Goal: Navigation & Orientation: Locate item on page

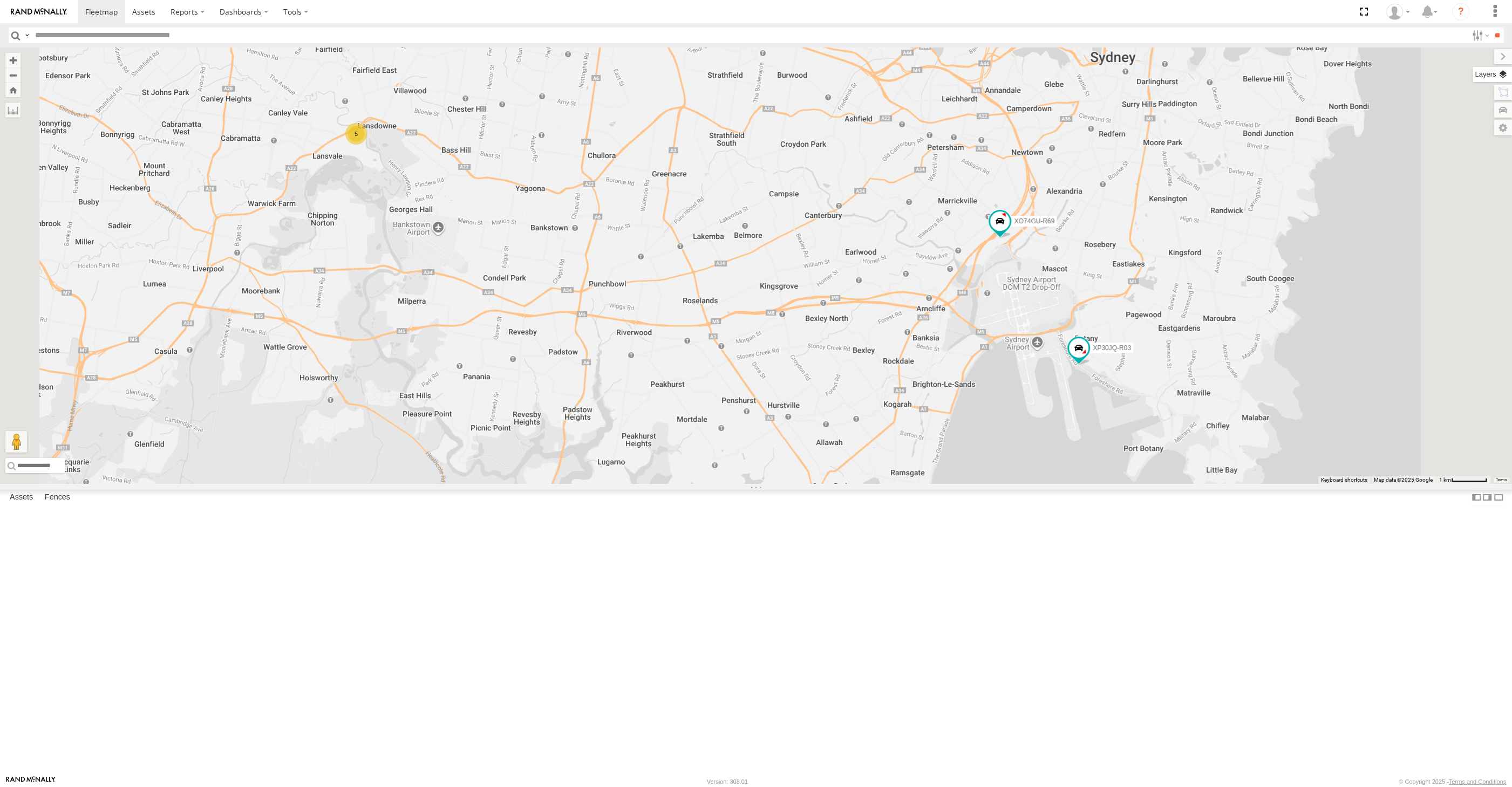
click at [1505, 75] on label at bounding box center [1493, 74] width 40 height 15
click at [0, 0] on div "Basemaps" at bounding box center [0, 0] width 0 height 0
click at [0, 0] on span "Basemaps" at bounding box center [0, 0] width 0 height 0
click at [0, 0] on span "Satellite + Roadmap" at bounding box center [0, 0] width 0 height 0
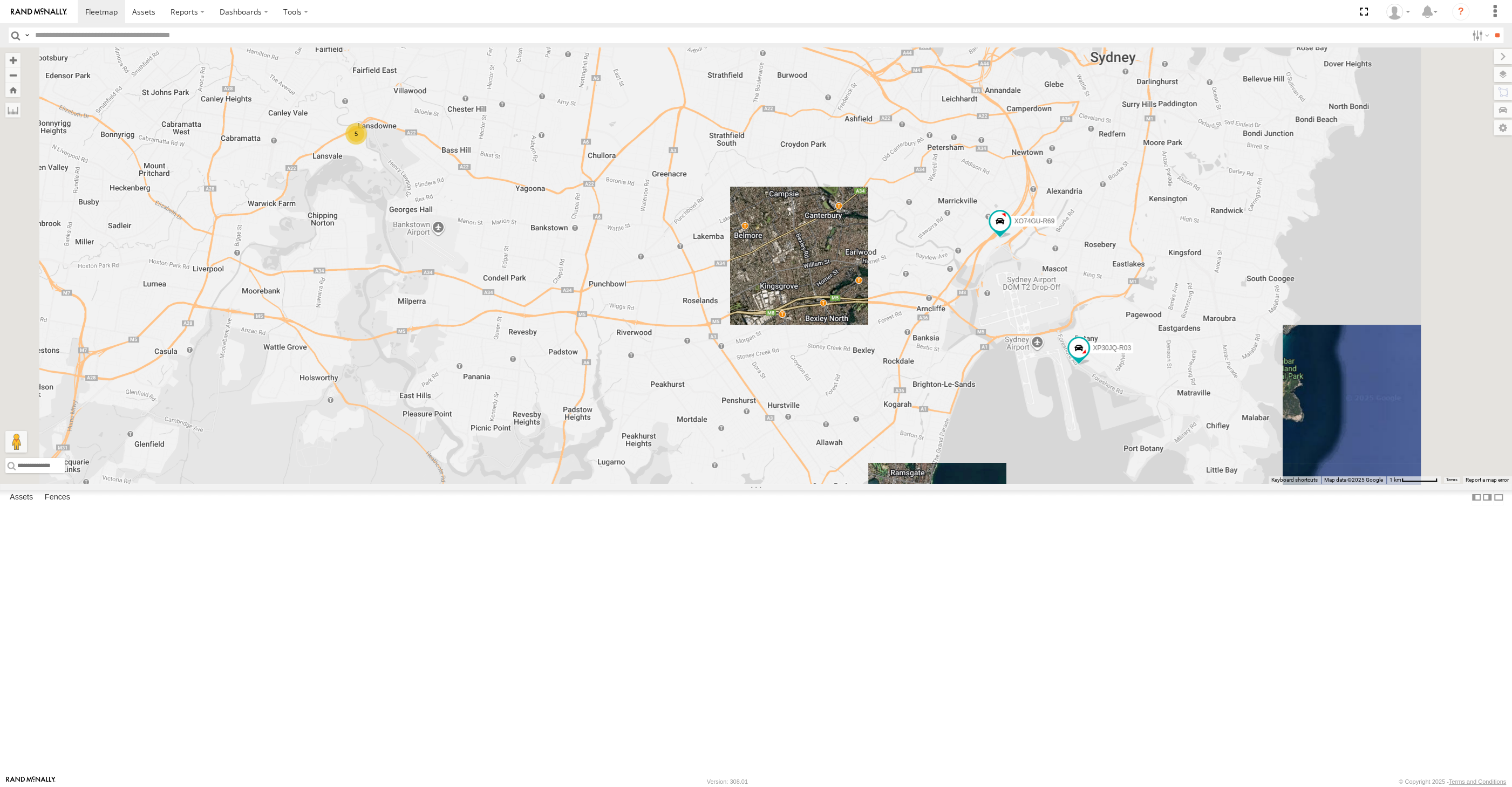
click at [0, 0] on span "Overlays" at bounding box center [0, 0] width 0 height 0
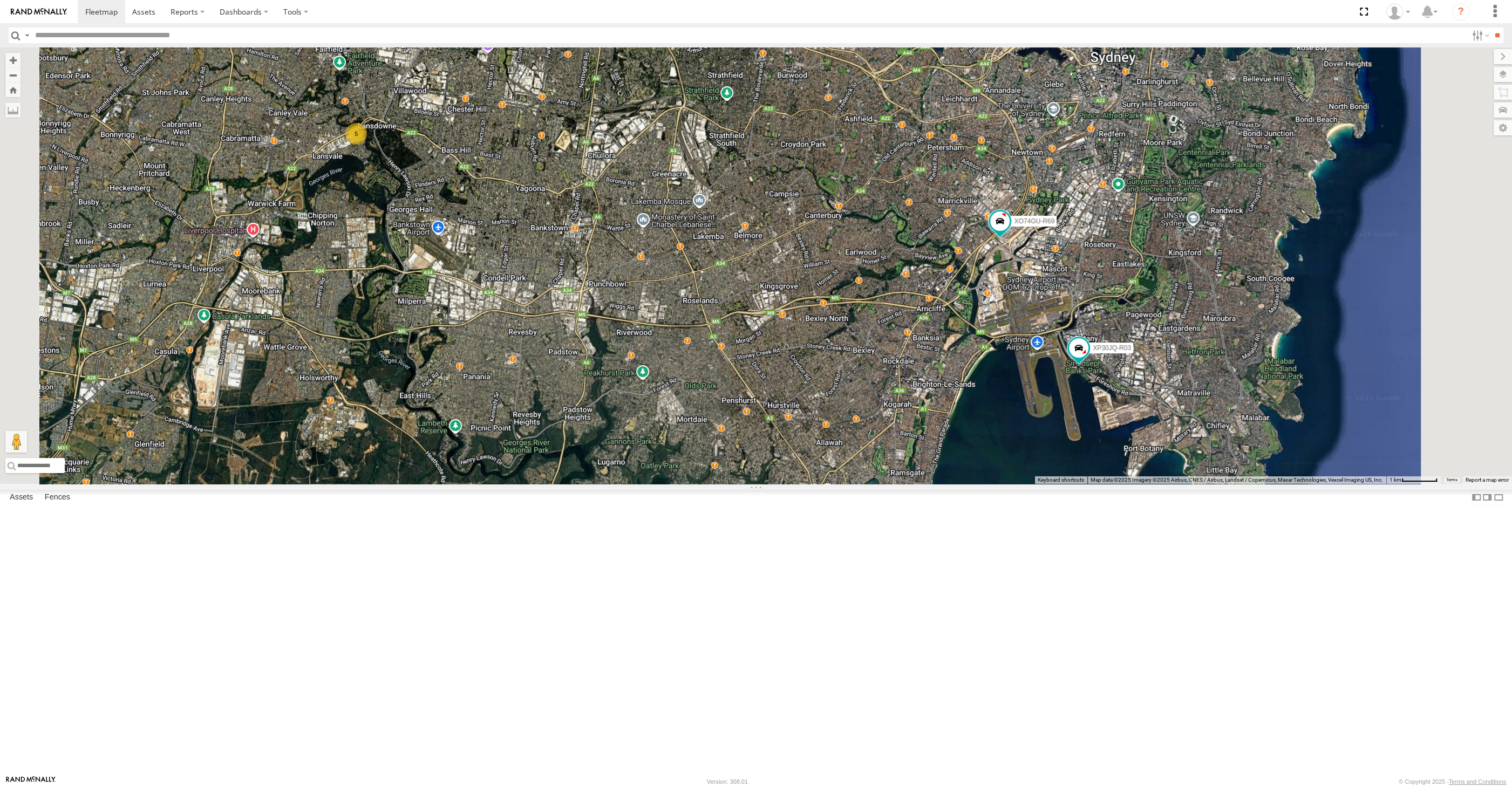
click at [0, 0] on div "Traffic" at bounding box center [0, 0] width 0 height 0
click at [0, 0] on span "Traffic" at bounding box center [0, 0] width 0 height 0
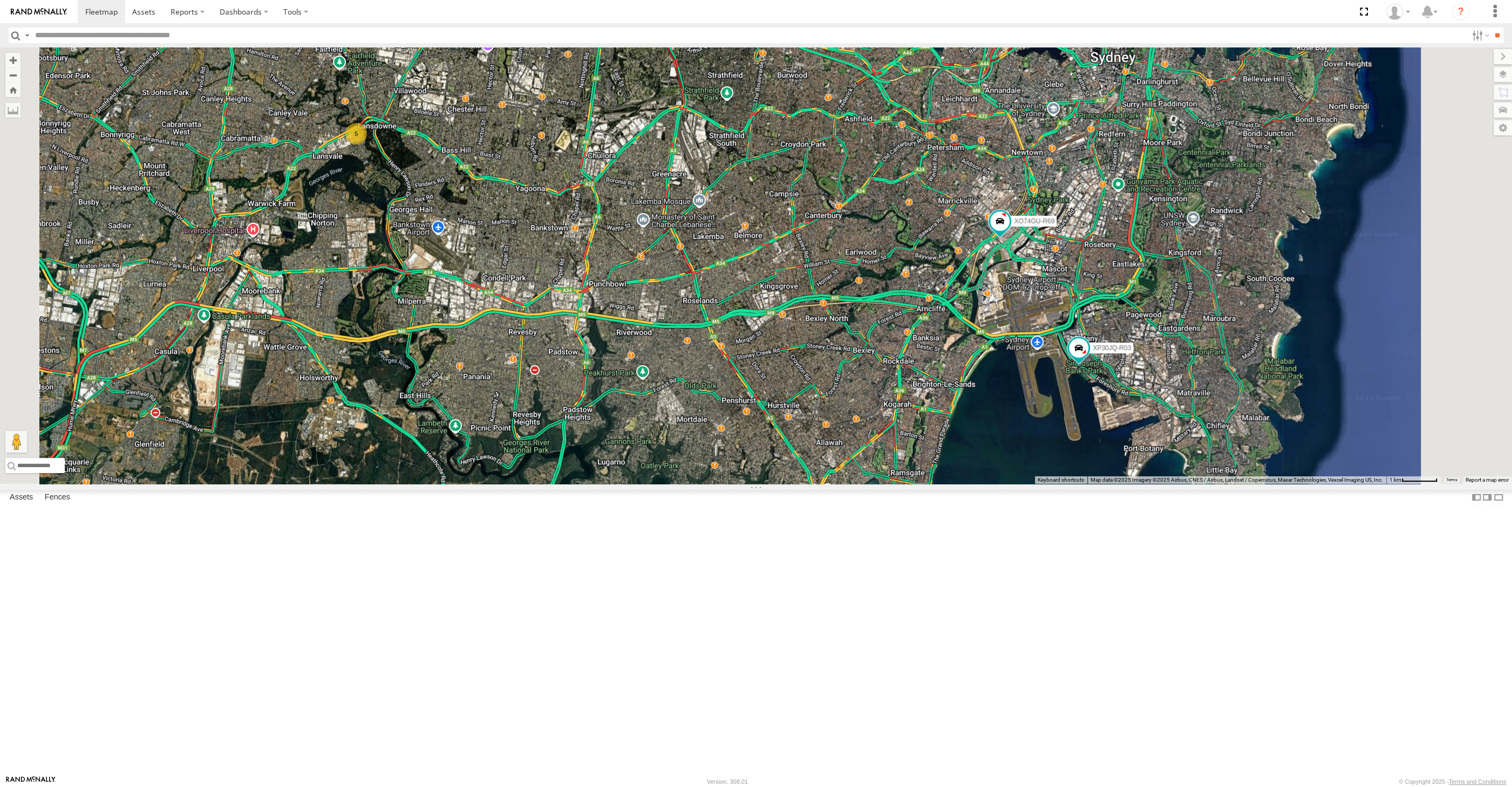
click at [1494, 56] on label at bounding box center [1503, 56] width 18 height 15
click at [1493, 506] on label at bounding box center [1498, 498] width 11 height 16
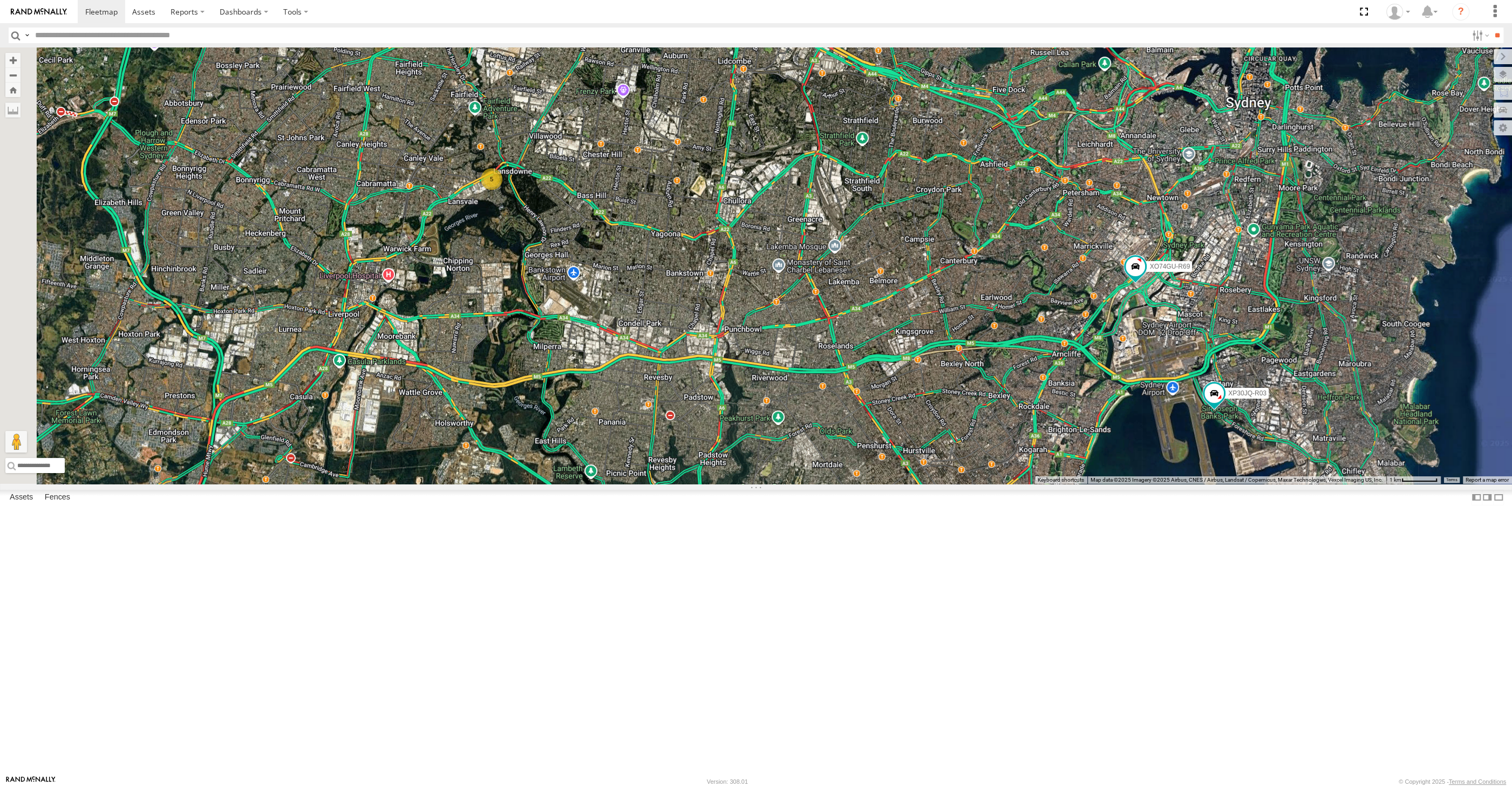
drag, startPoint x: 1093, startPoint y: 661, endPoint x: 1177, endPoint y: 679, distance: 85.9
click at [1177, 484] on div "XP30JQ-R03 RJ5911-R79 XO74GU-R69 5" at bounding box center [756, 265] width 1512 height 436
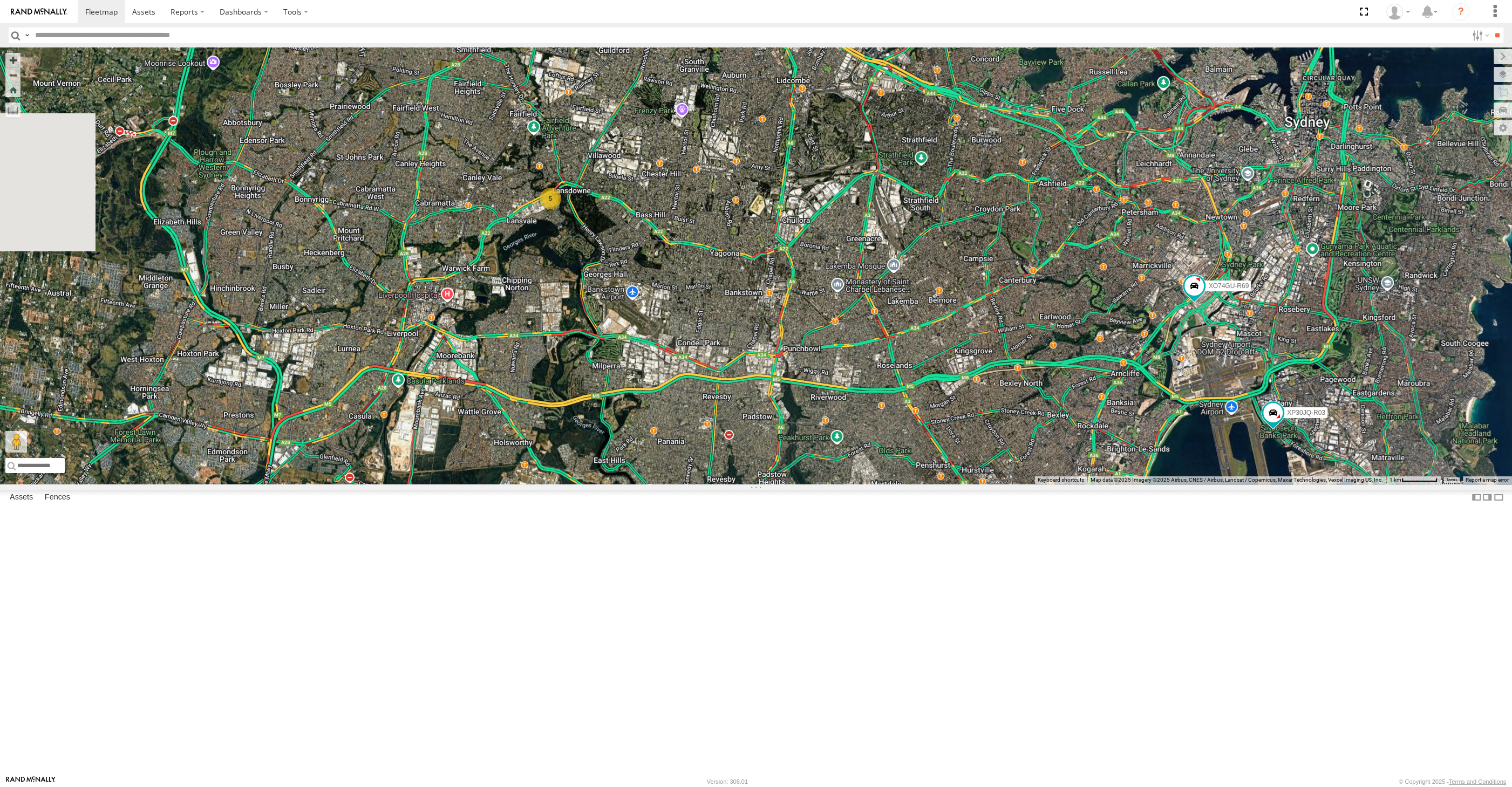
drag, startPoint x: 982, startPoint y: 526, endPoint x: 972, endPoint y: 520, distance: 11.7
click at [972, 484] on div "XP30JQ-R03 RJ5911-R79 XO74GU-R69 5" at bounding box center [756, 265] width 1512 height 436
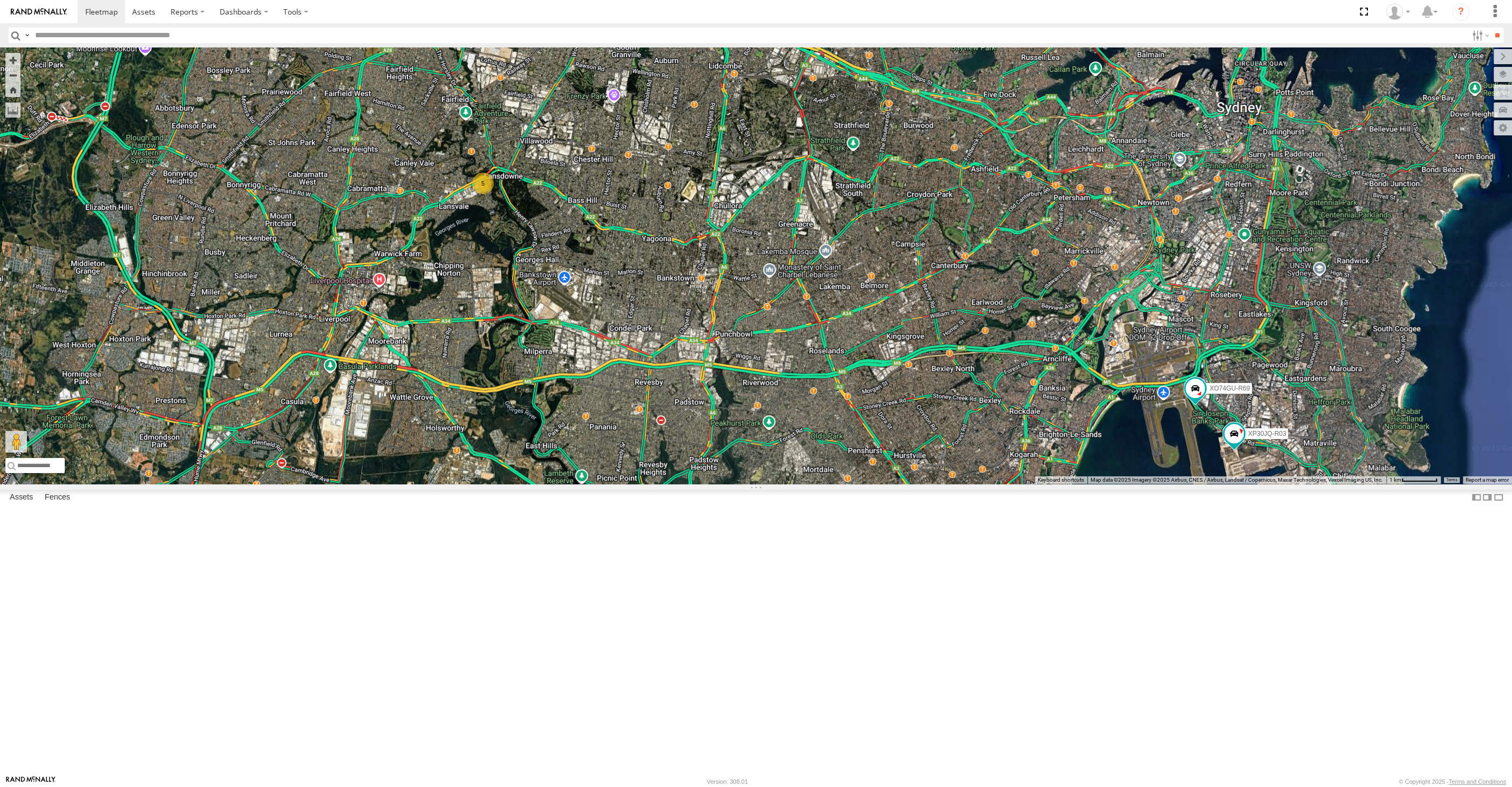
click at [749, 440] on div "XP30JQ-R03 5 RJ5911-R79 XO74GU-R69" at bounding box center [756, 265] width 1512 height 436
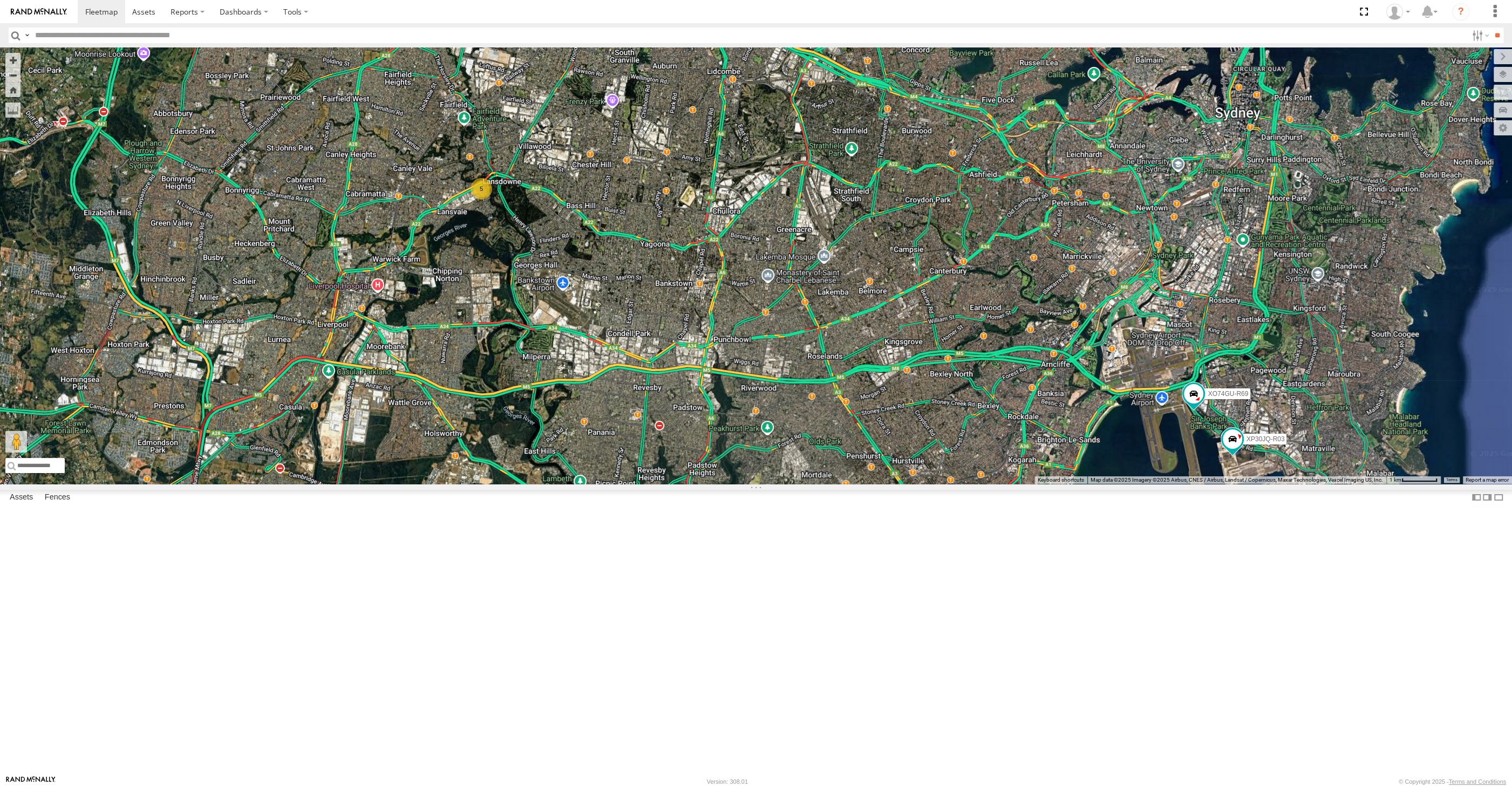
drag, startPoint x: 816, startPoint y: 530, endPoint x: 777, endPoint y: 523, distance: 39.6
click at [777, 484] on div "XP30JQ-R03 5 RJ5911-R79 XO74GU-R69" at bounding box center [756, 265] width 1512 height 436
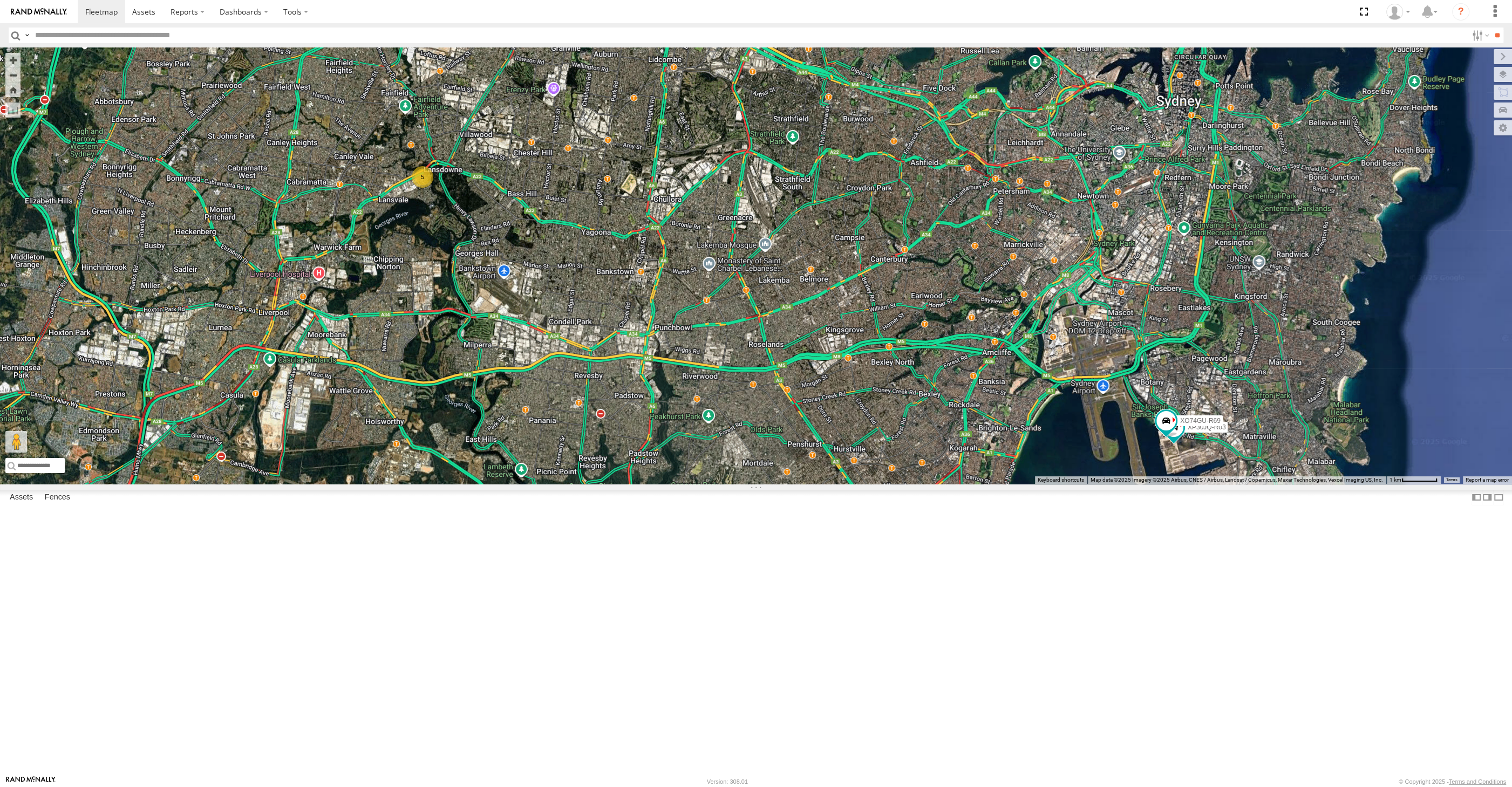
drag, startPoint x: 652, startPoint y: 517, endPoint x: 674, endPoint y: 528, distance: 24.6
click at [674, 484] on div "XP30JQ-R03 5 RJ5911-R79 XO74GU-R69" at bounding box center [756, 265] width 1512 height 436
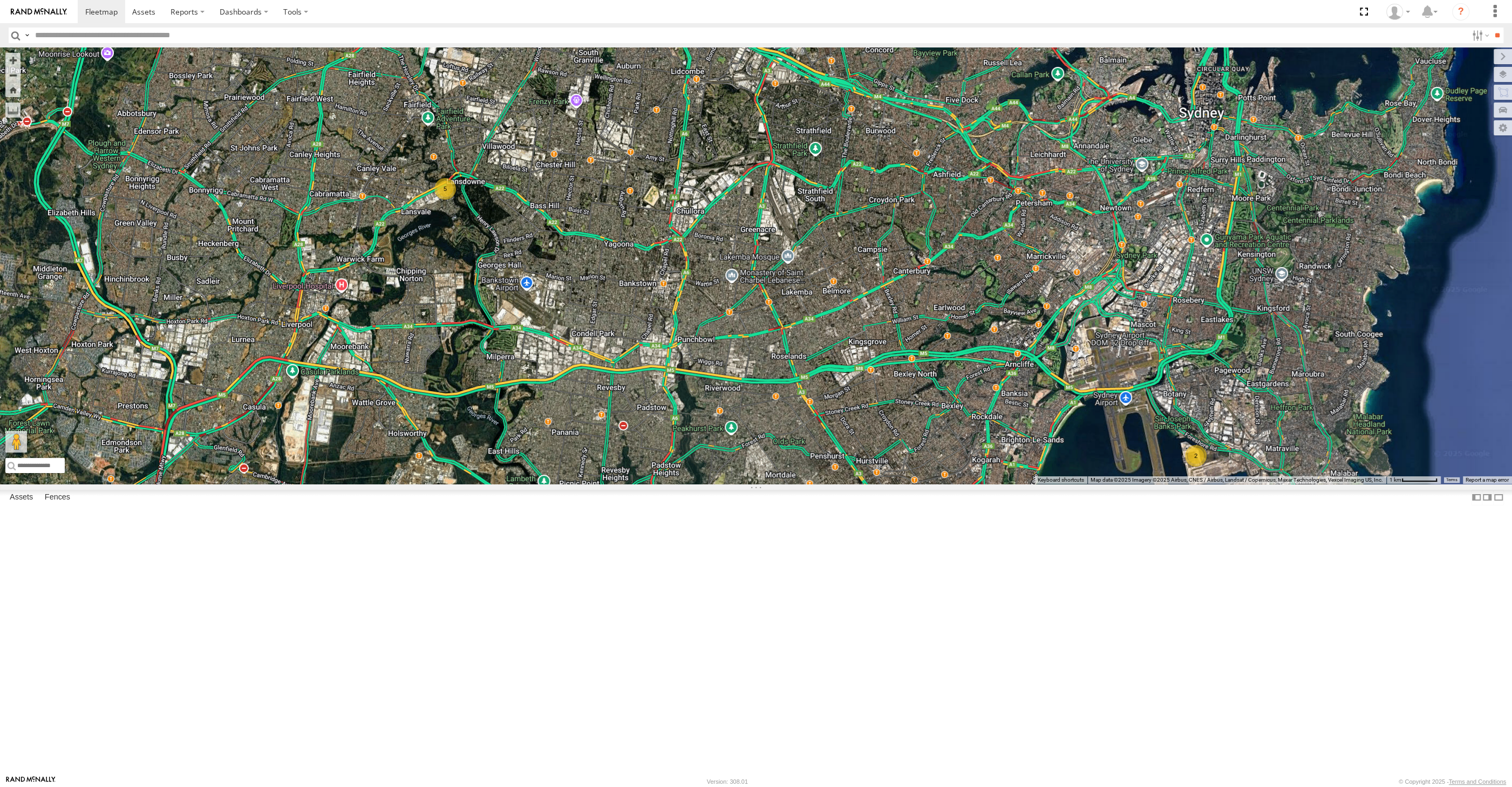
click at [568, 419] on div "RJ5911-R79 2 5" at bounding box center [756, 265] width 1512 height 436
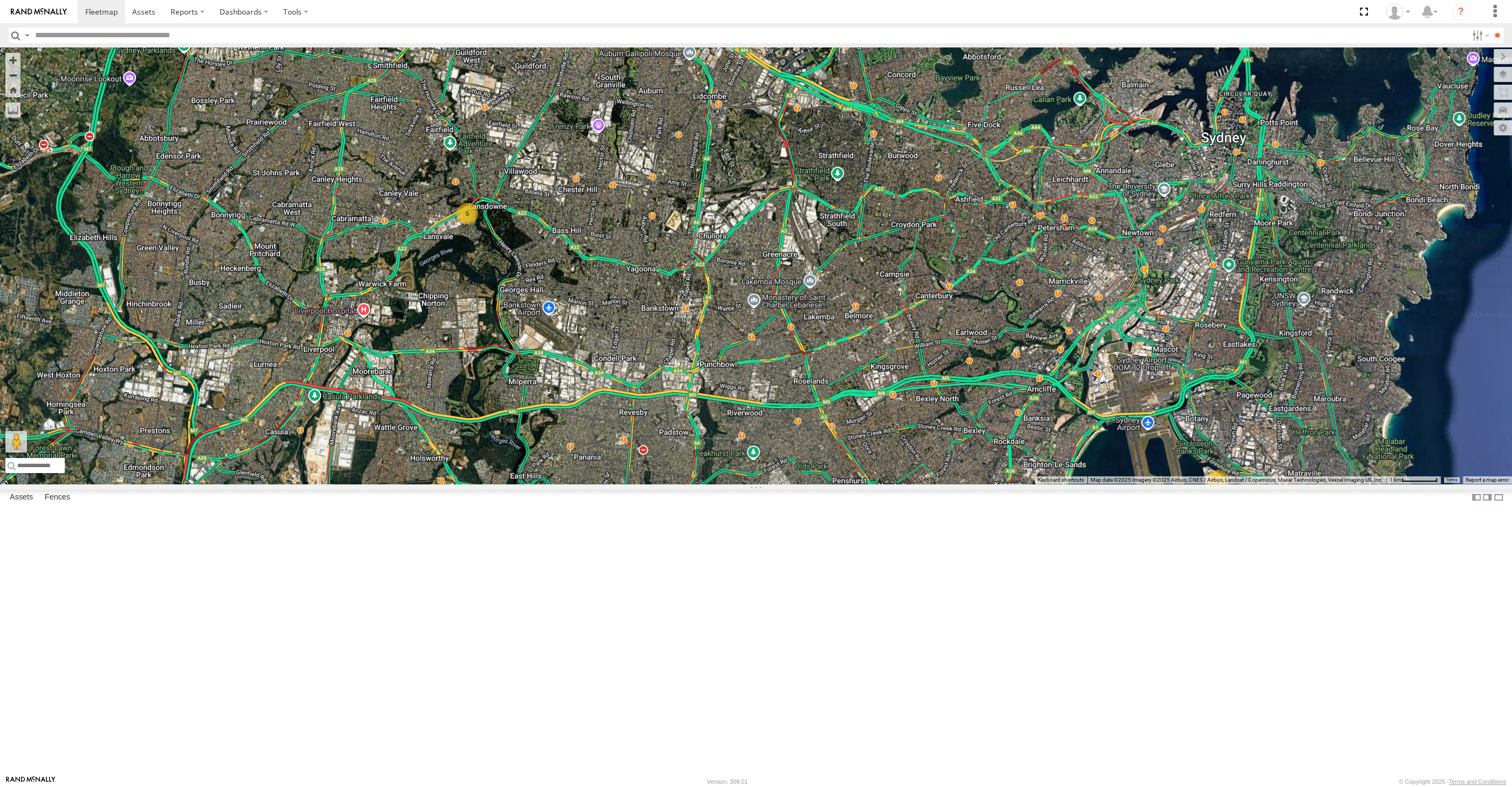
drag, startPoint x: 961, startPoint y: 608, endPoint x: 934, endPoint y: 585, distance: 35.5
click at [934, 484] on div "RJ5911-R79 2 5" at bounding box center [756, 265] width 1512 height 436
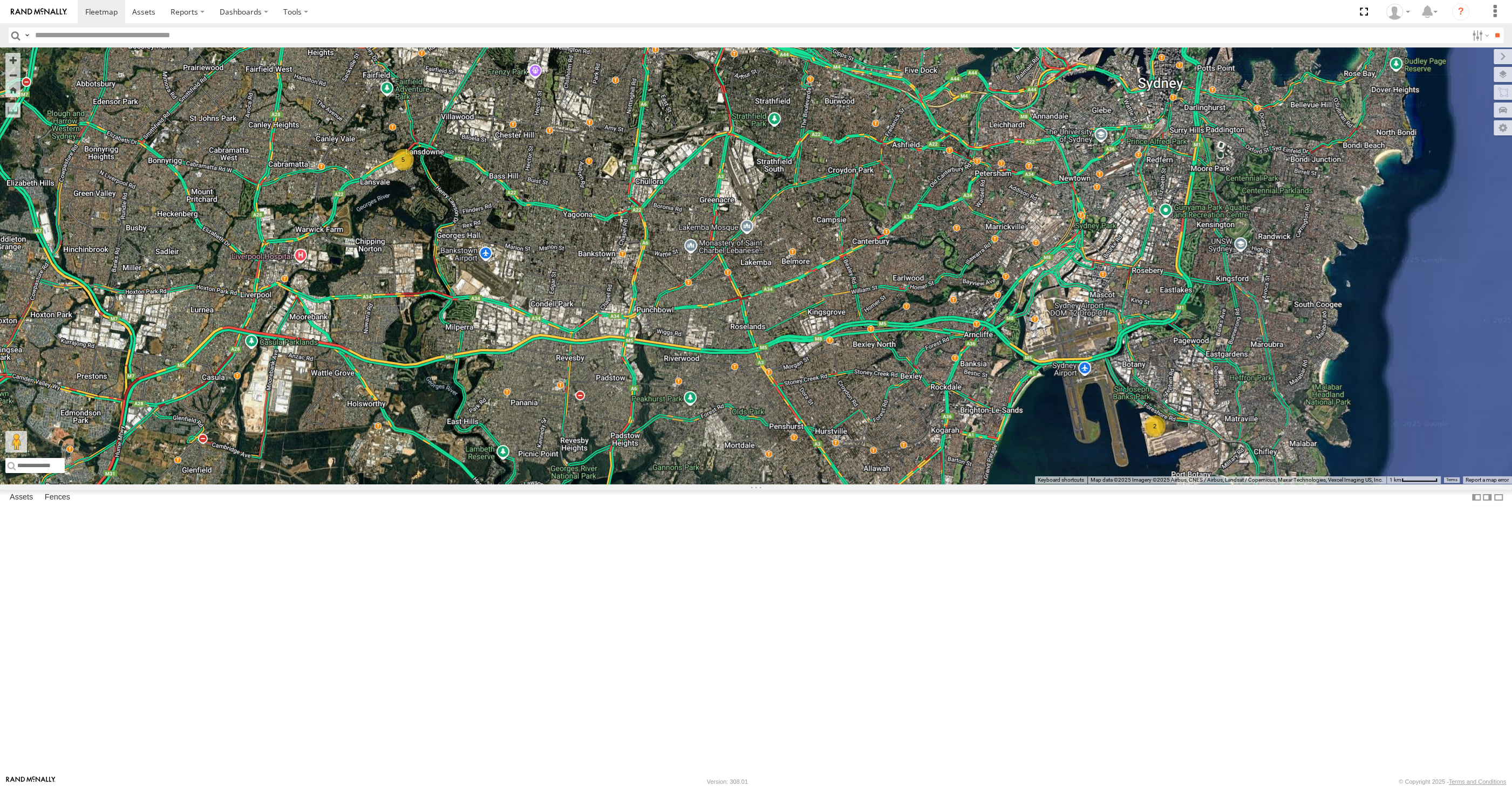
click at [1094, 484] on div "2 5 RJ5911-R79" at bounding box center [756, 265] width 1512 height 436
